Goal: Task Accomplishment & Management: Use online tool/utility

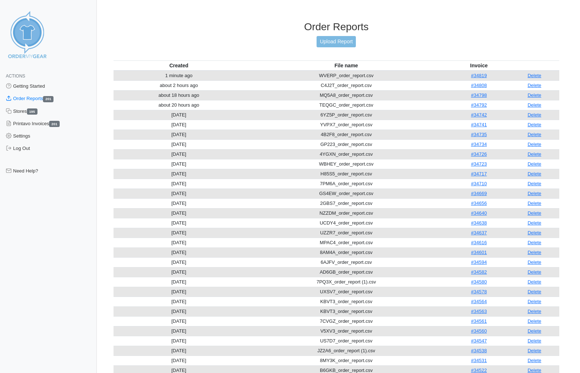
click at [330, 39] on link "Upload Report" at bounding box center [335, 41] width 39 height 11
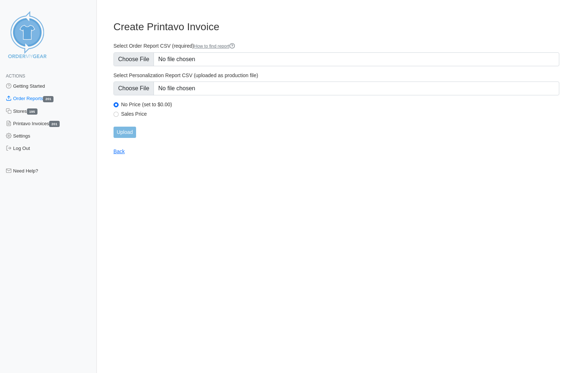
type input "C:\fakepath\R4TZQ_order_report.csv"
click at [126, 136] on input "Upload" at bounding box center [124, 132] width 23 height 11
